Goal: Transaction & Acquisition: Book appointment/travel/reservation

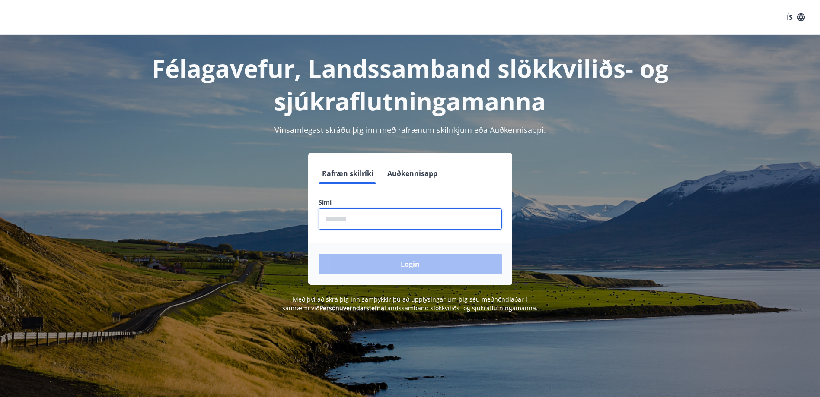
click at [381, 222] on input "phone" at bounding box center [409, 219] width 183 height 21
type input "********"
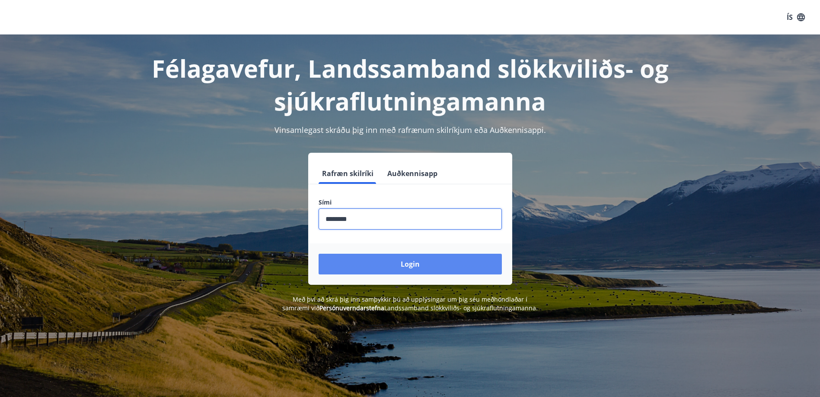
click at [386, 261] on button "Login" at bounding box center [409, 264] width 183 height 21
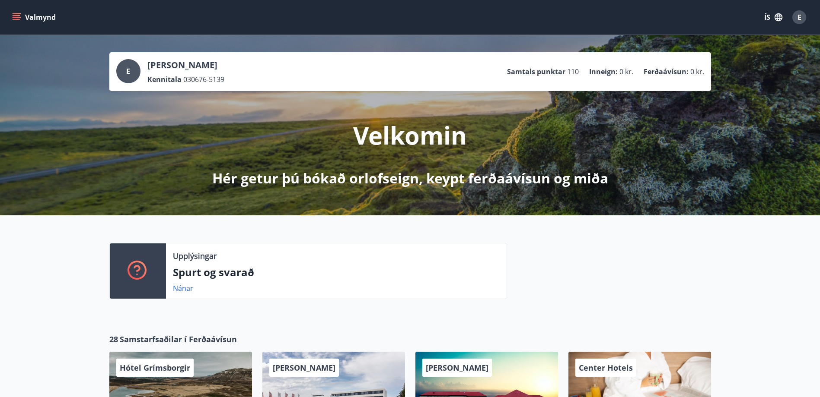
click at [15, 16] on icon "menu" at bounding box center [16, 17] width 9 height 9
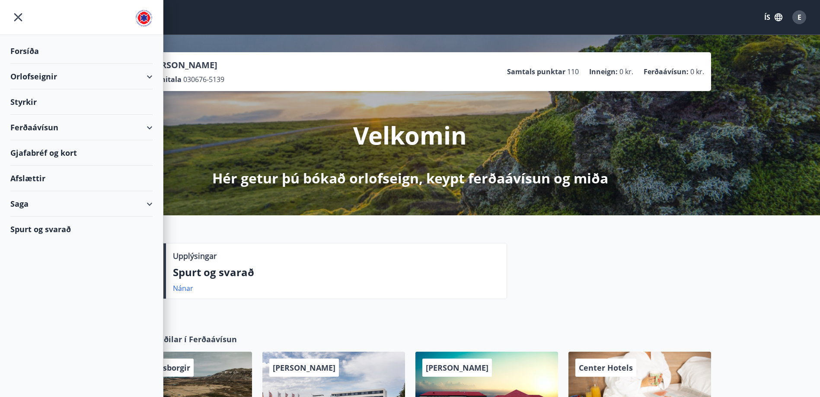
click at [42, 81] on div "Orlofseignir" at bounding box center [81, 76] width 142 height 25
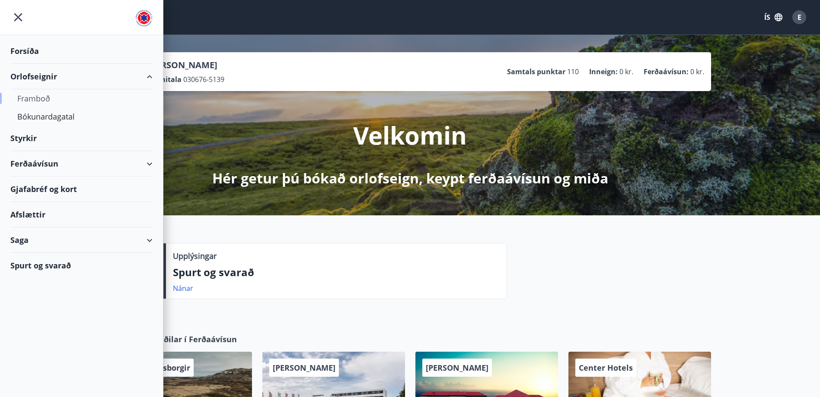
click at [32, 98] on div "Framboð" at bounding box center [81, 98] width 128 height 18
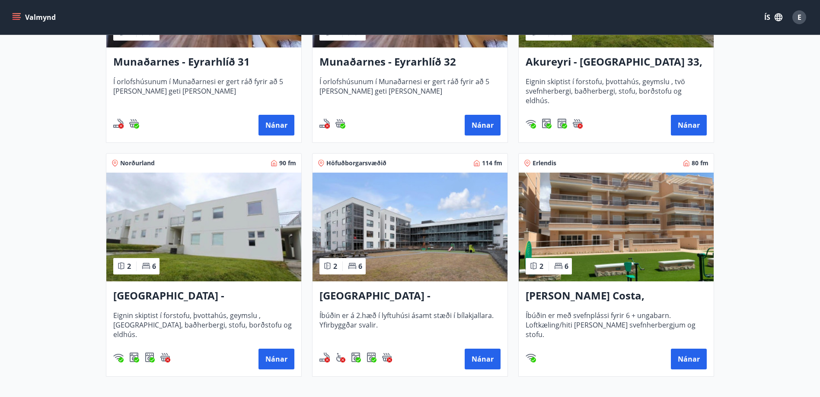
scroll to position [346, 0]
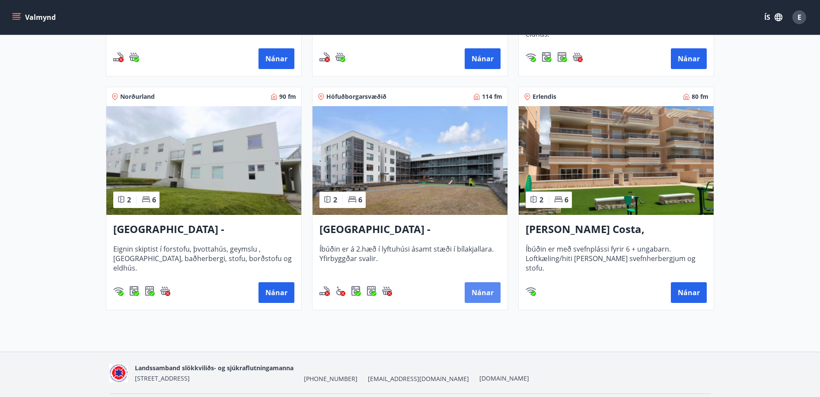
click at [481, 293] on button "Nánar" at bounding box center [482, 293] width 36 height 21
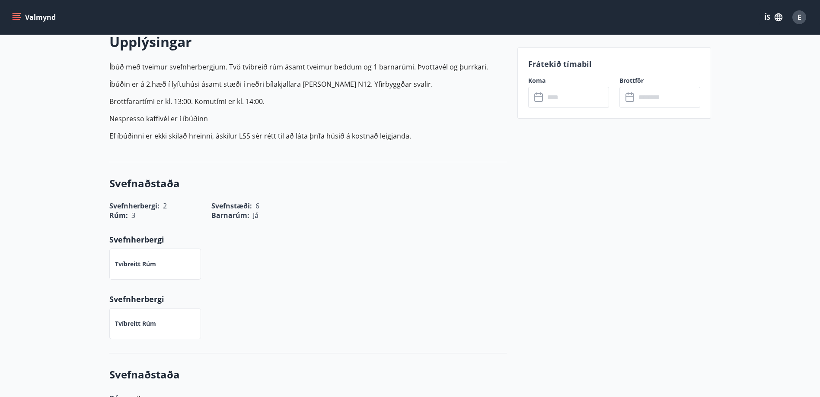
scroll to position [86, 0]
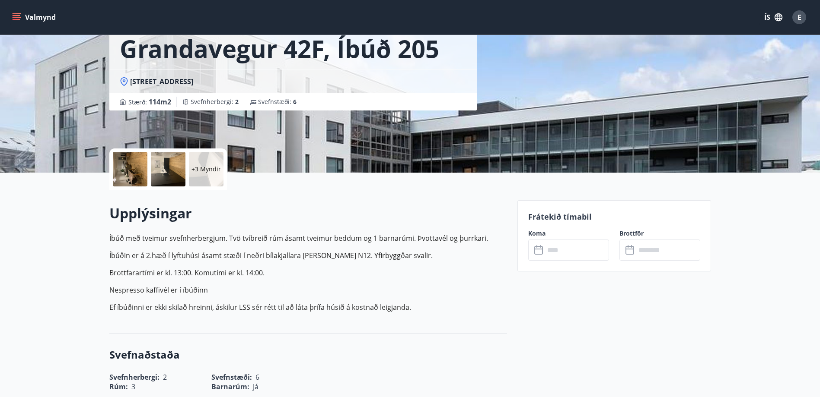
click at [551, 254] on input "text" at bounding box center [576, 250] width 64 height 21
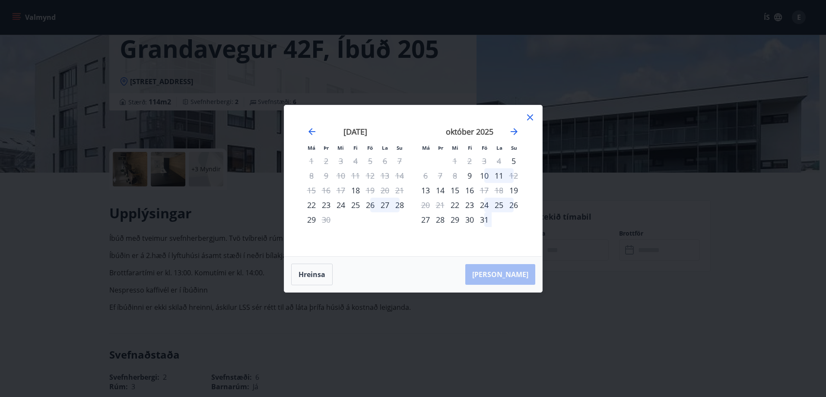
click at [482, 204] on div "24" at bounding box center [484, 205] width 15 height 15
click at [513, 202] on div "26" at bounding box center [513, 205] width 15 height 15
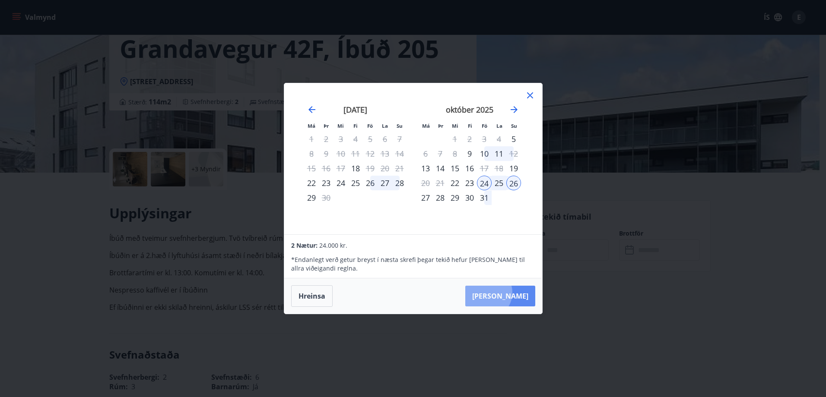
click at [513, 293] on button "Taka Frá" at bounding box center [500, 296] width 70 height 21
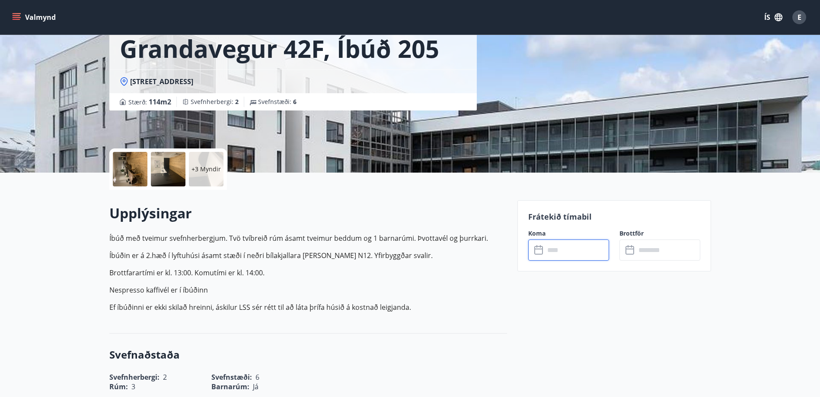
type input "******"
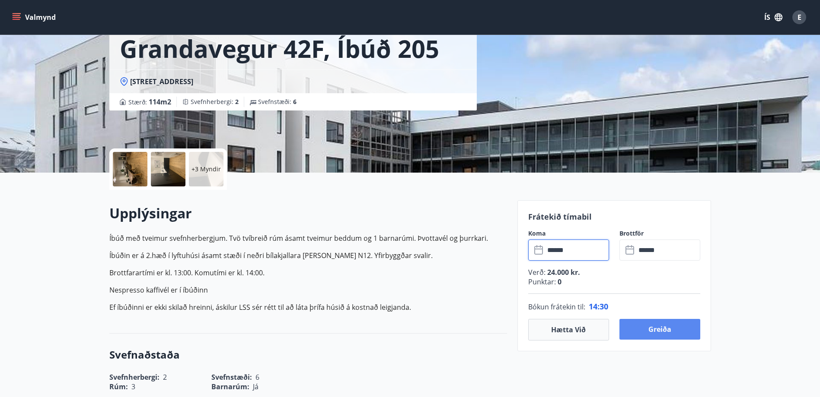
click at [671, 325] on button "Greiða" at bounding box center [659, 329] width 81 height 21
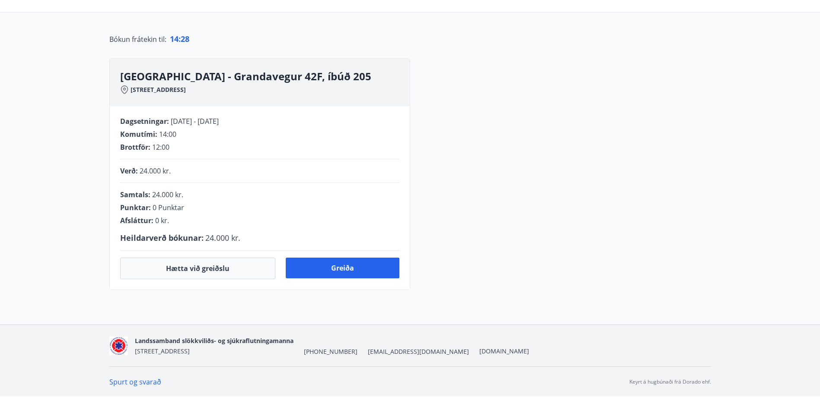
scroll to position [86, 0]
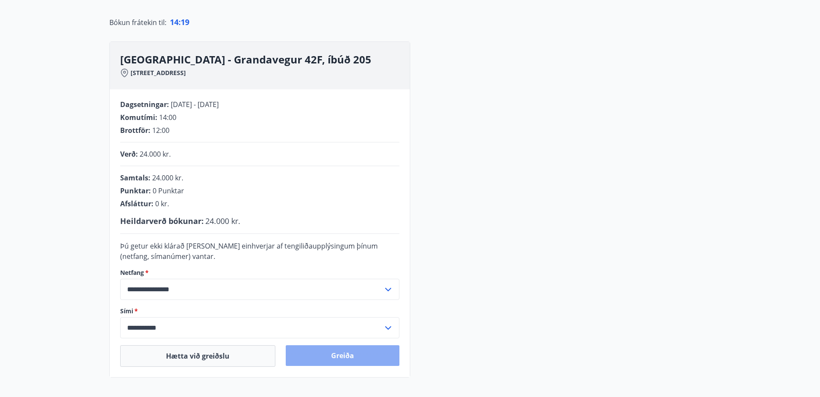
click at [351, 353] on button "Greiða" at bounding box center [343, 356] width 114 height 21
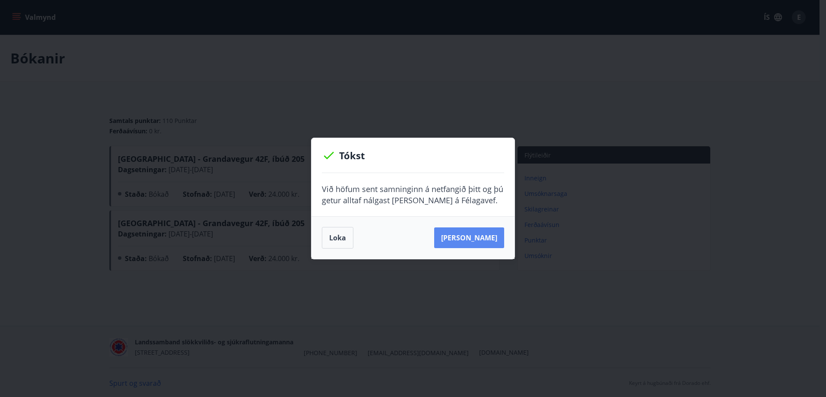
click at [476, 239] on button "[PERSON_NAME]" at bounding box center [469, 238] width 70 height 21
click at [336, 237] on button "Loka" at bounding box center [338, 238] width 32 height 22
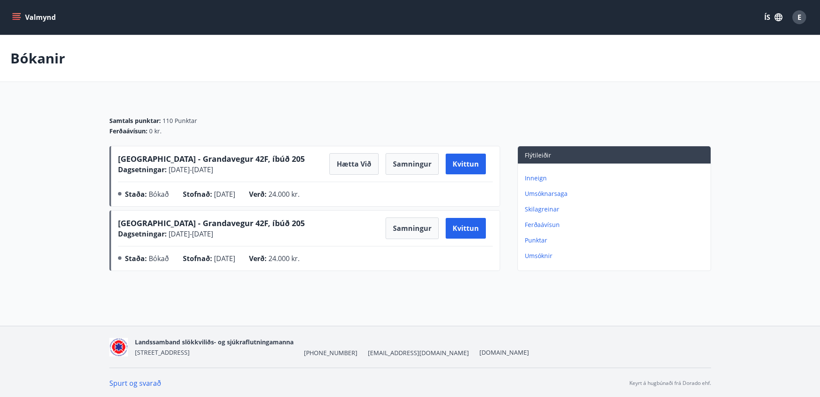
click at [799, 16] on span "E" at bounding box center [799, 18] width 4 height 10
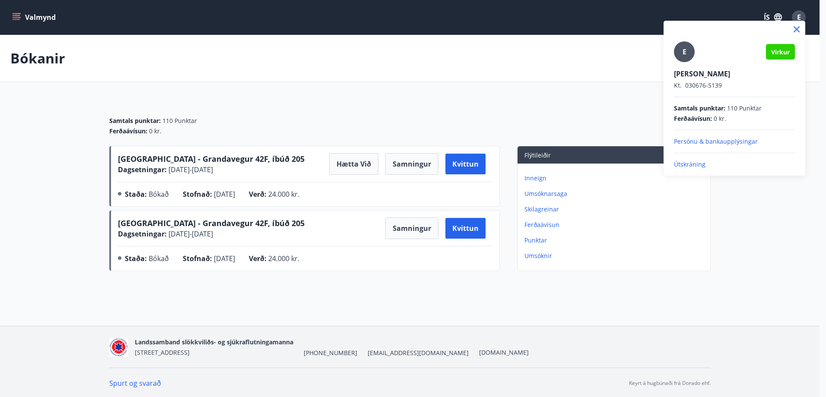
click at [685, 165] on p "Útskráning" at bounding box center [734, 164] width 121 height 9
